Goal: Task Accomplishment & Management: Complete application form

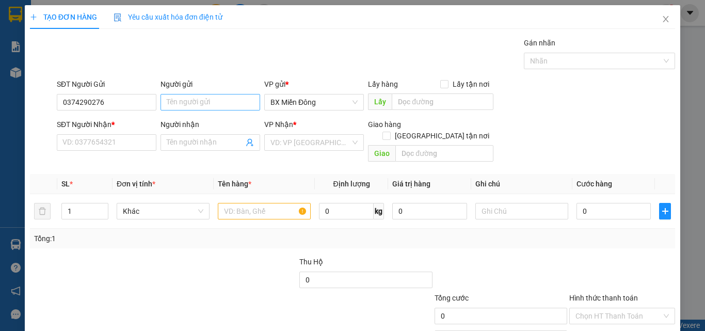
type input "0374290276"
click at [212, 95] on input "Người gửi" at bounding box center [211, 102] width 100 height 17
type input "D"
type input "ĐỨC"
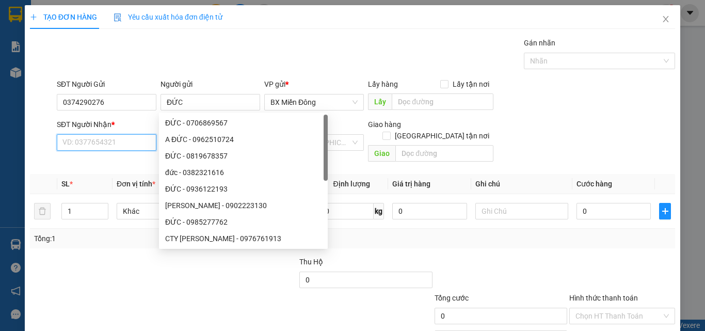
click at [65, 140] on input "SĐT Người Nhận *" at bounding box center [107, 142] width 100 height 17
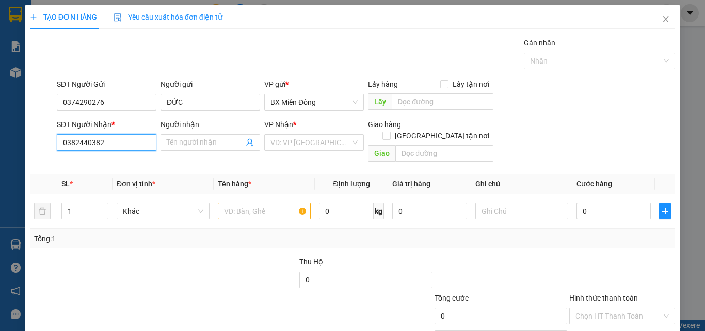
type input "0382440382"
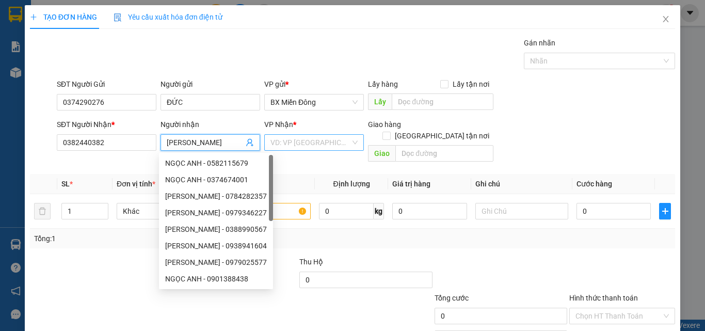
type input "[PERSON_NAME]"
click at [297, 148] on input "search" at bounding box center [310, 142] width 80 height 15
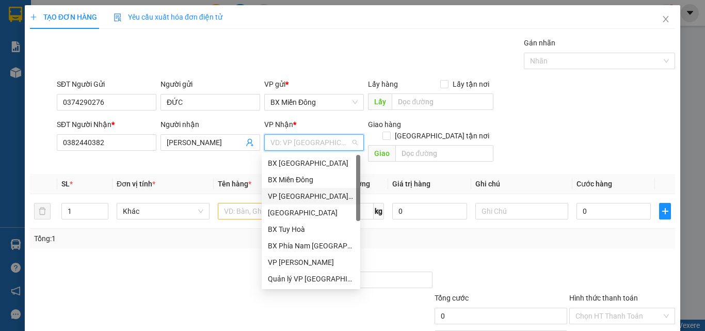
click at [299, 199] on div "VP [GEOGRAPHIC_DATA] xe Limousine" at bounding box center [311, 195] width 86 height 11
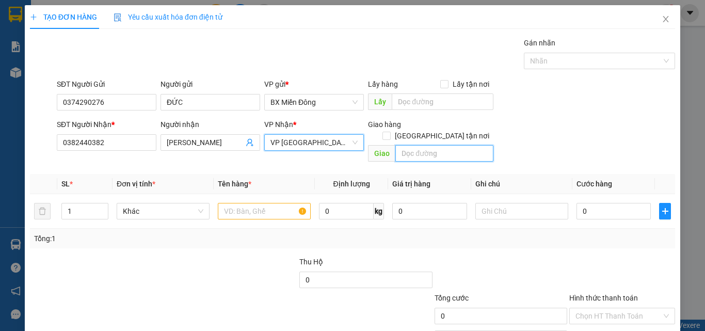
click at [419, 149] on input "text" at bounding box center [444, 153] width 98 height 17
type input "198 [PERSON_NAME]"
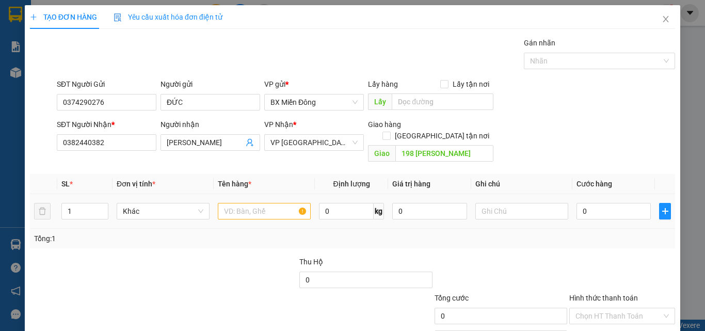
click at [261, 201] on div at bounding box center [264, 211] width 93 height 21
click at [242, 210] on div at bounding box center [264, 211] width 93 height 21
click at [244, 205] on input "text" at bounding box center [264, 211] width 93 height 17
type input "S"
type input "KIỆN SẮT"
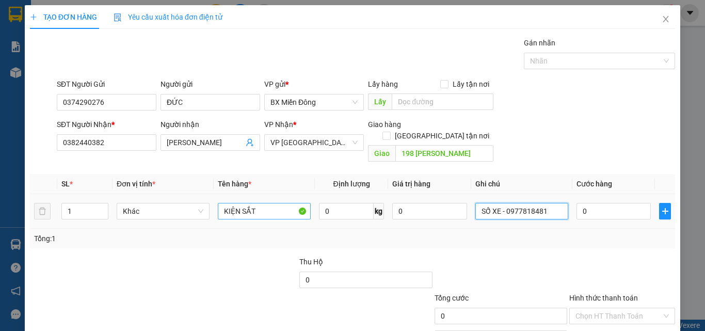
type input "SỐ XE - 0977818481"
type input "1"
type input "10"
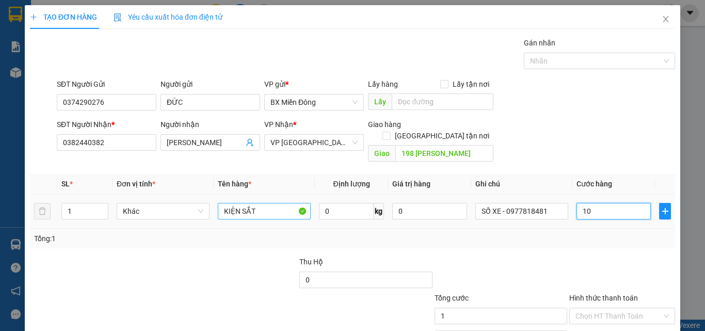
type input "10"
type input "100"
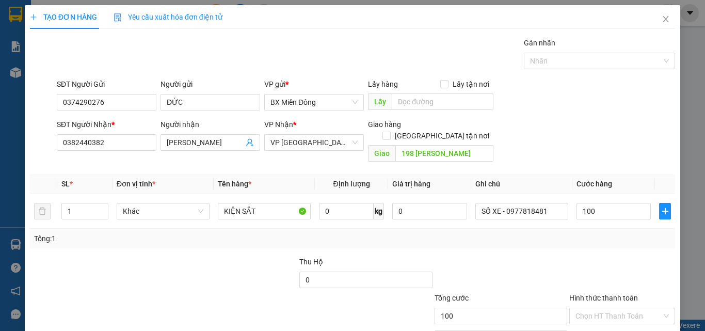
type input "100.000"
click at [639, 257] on div at bounding box center [622, 274] width 108 height 36
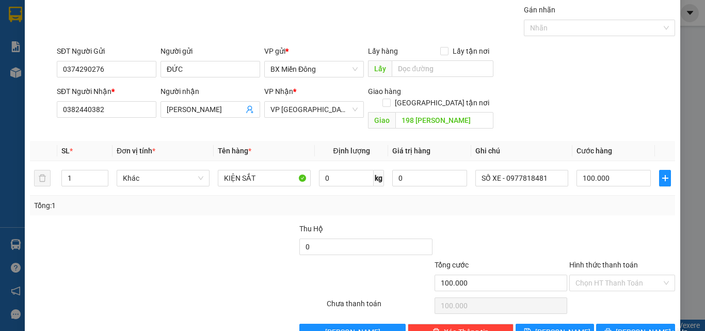
scroll to position [51, 0]
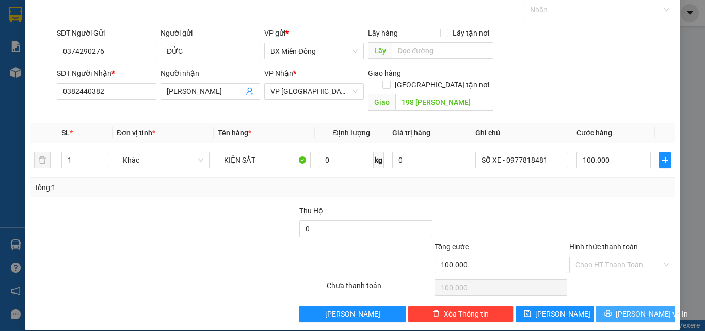
click at [626, 306] on button "[PERSON_NAME] và In" at bounding box center [635, 314] width 79 height 17
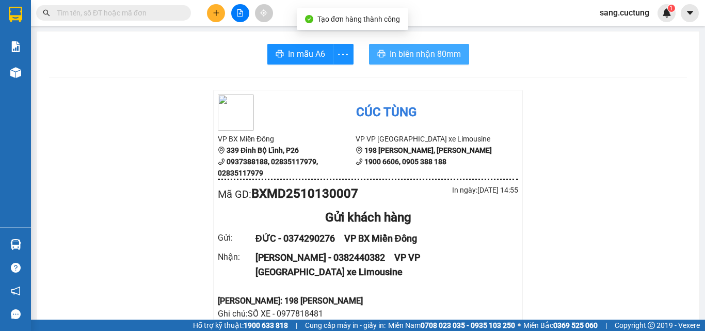
click at [433, 54] on span "In biên nhận 80mm" at bounding box center [425, 53] width 71 height 13
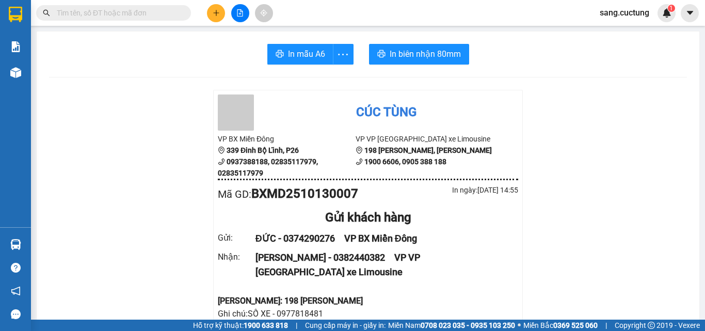
scroll to position [206, 0]
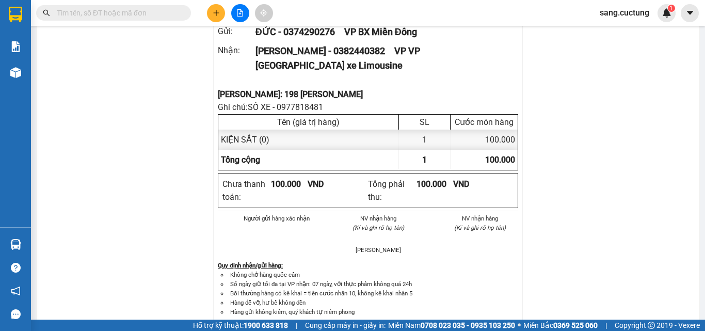
click at [219, 9] on button at bounding box center [216, 13] width 18 height 18
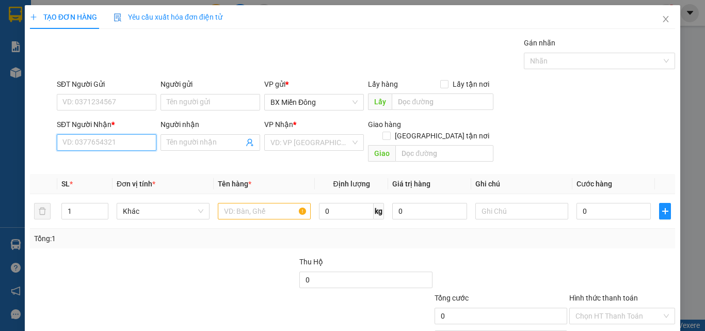
click at [107, 145] on input "SĐT Người Nhận *" at bounding box center [107, 142] width 100 height 17
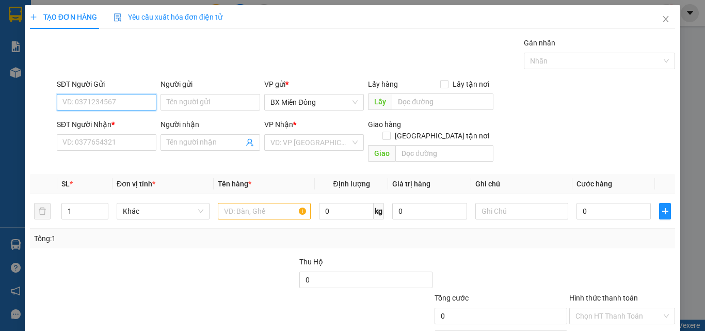
click at [92, 98] on input "SĐT Người Gửi" at bounding box center [107, 102] width 100 height 17
type input "0345566611"
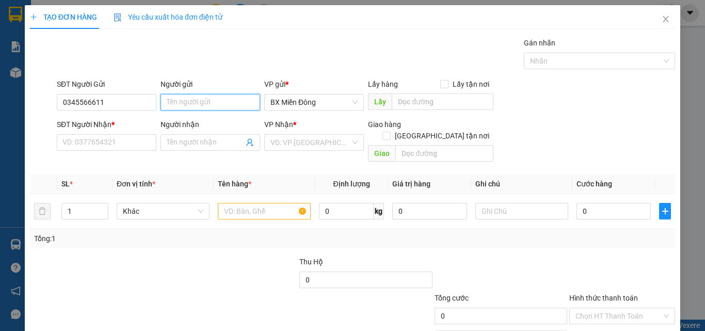
click at [193, 102] on input "Người gửi" at bounding box center [211, 102] width 100 height 17
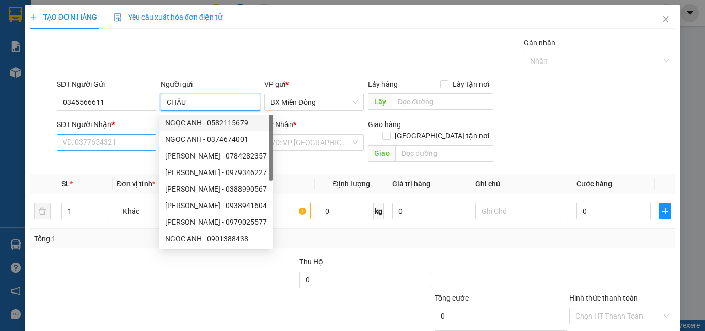
type input "CHÂU"
click at [121, 134] on input "SĐT Người Nhận *" at bounding box center [107, 142] width 100 height 17
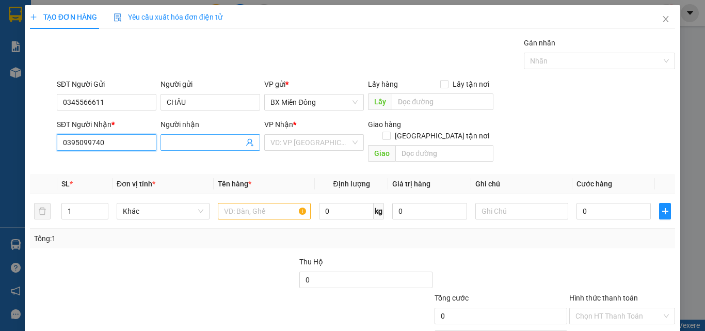
type input "0395099740"
click at [203, 142] on input "Người nhận" at bounding box center [205, 142] width 77 height 11
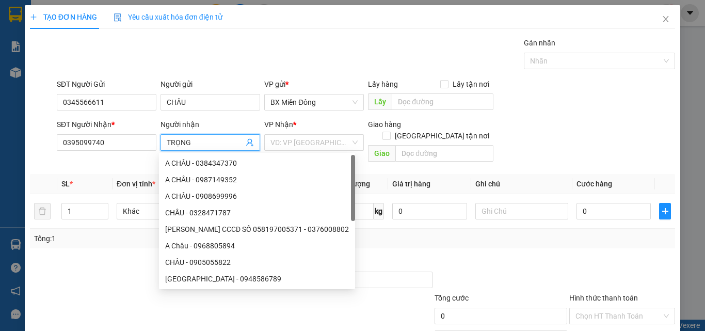
type input "TRỌNG"
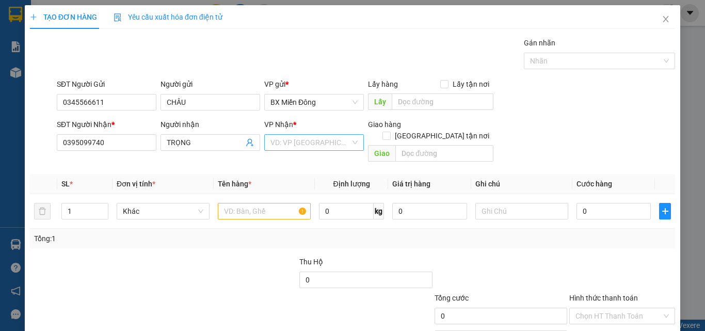
click at [299, 149] on input "search" at bounding box center [310, 142] width 80 height 15
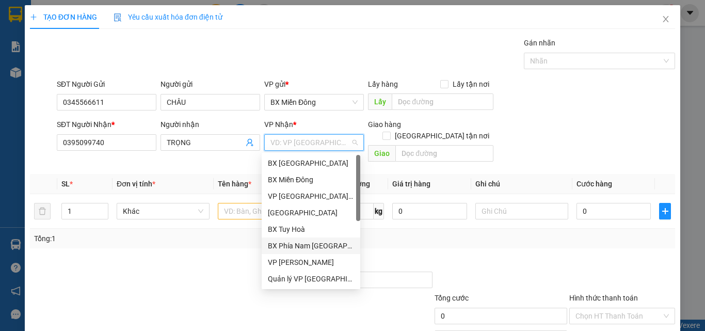
click at [302, 252] on div "BX Phía Nam [GEOGRAPHIC_DATA]" at bounding box center [311, 245] width 99 height 17
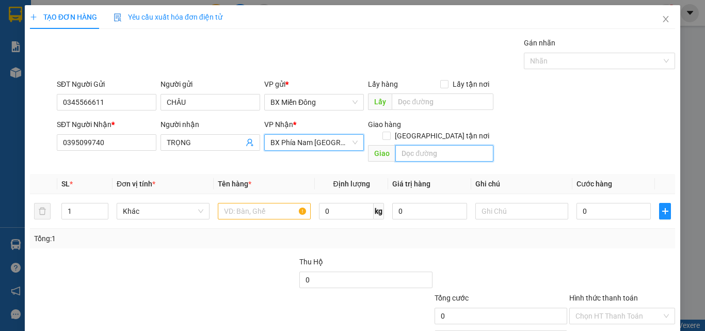
click at [451, 145] on input "text" at bounding box center [444, 153] width 98 height 17
type input "NGÃ 3 [PERSON_NAME]"
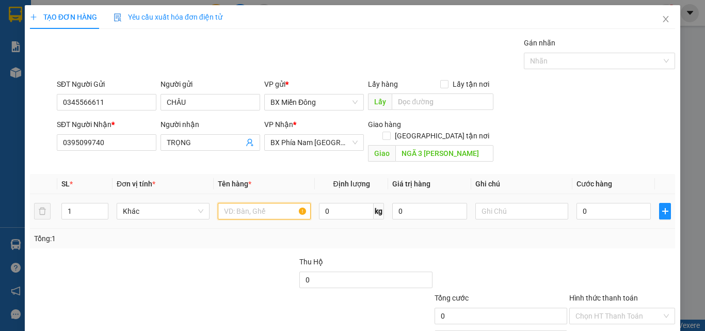
click at [256, 203] on input "text" at bounding box center [264, 211] width 93 height 17
type input "G"
type input "HỒ SƠ"
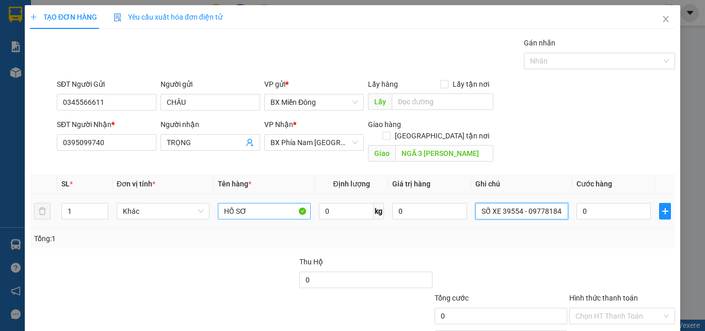
scroll to position [0, 7]
type input "SỐ XE 39554 - 0977818481"
type input "5"
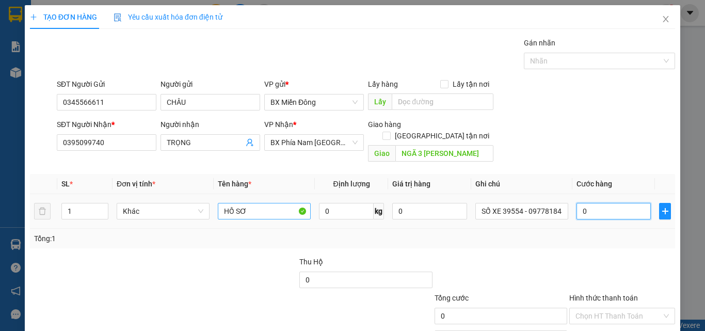
type input "5"
type input "50"
type input "50.000"
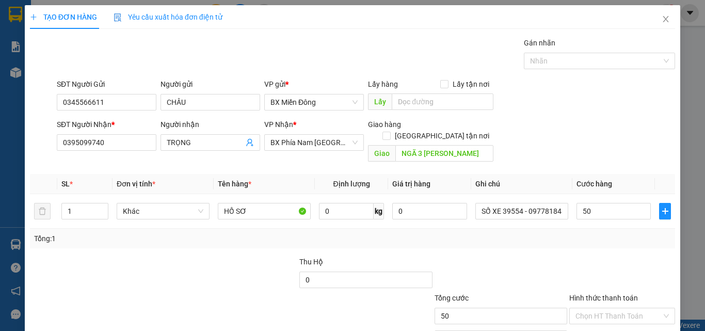
type input "50.000"
click at [536, 238] on div "Transit Pickup Surcharge Ids Transit Deliver Surcharge Ids Transit Deliver Surc…" at bounding box center [352, 205] width 645 height 336
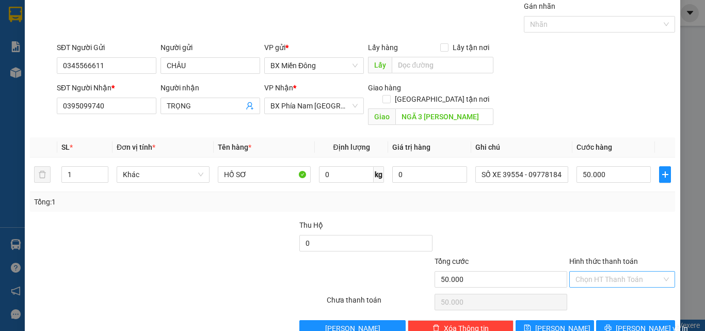
scroll to position [51, 0]
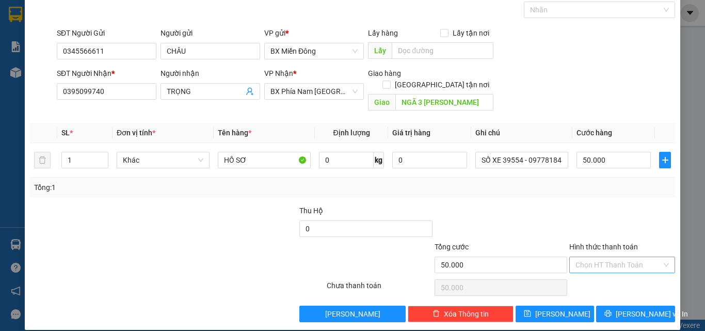
click at [586, 257] on input "Hình thức thanh toán" at bounding box center [618, 264] width 86 height 15
click at [593, 271] on div "Tại văn phòng" at bounding box center [616, 273] width 92 height 11
type input "0"
click at [619, 309] on button "[PERSON_NAME] và In" at bounding box center [635, 314] width 79 height 17
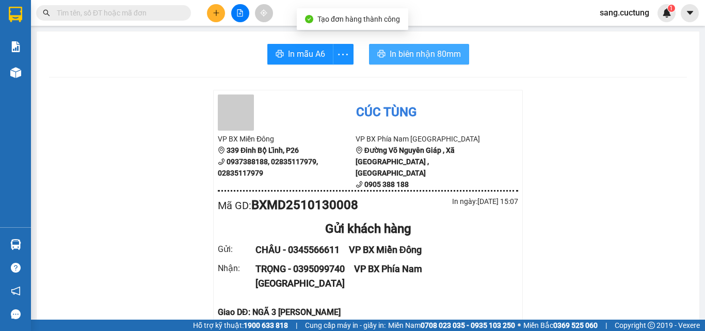
drag, startPoint x: 381, startPoint y: 47, endPoint x: 449, endPoint y: 159, distance: 131.1
click at [381, 48] on button "In biên nhận 80mm" at bounding box center [419, 54] width 100 height 21
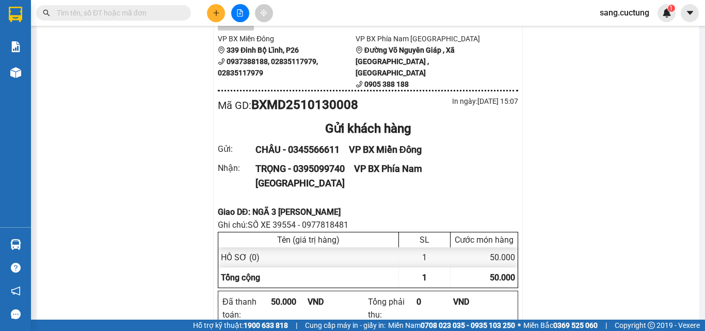
scroll to position [103, 0]
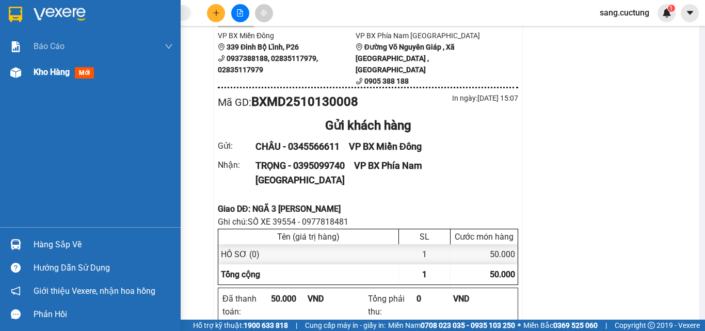
click at [20, 76] on img at bounding box center [15, 72] width 11 height 11
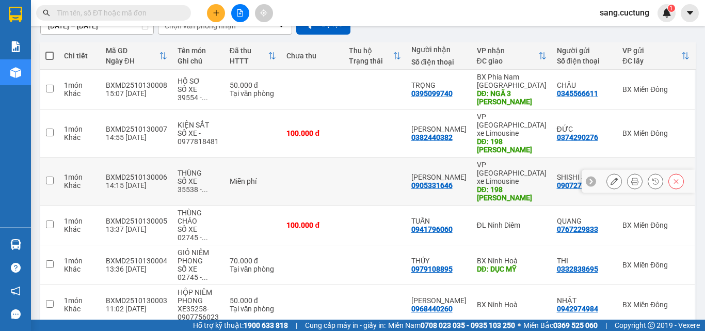
click at [631, 178] on icon at bounding box center [634, 181] width 7 height 7
